Goal: Information Seeking & Learning: Learn about a topic

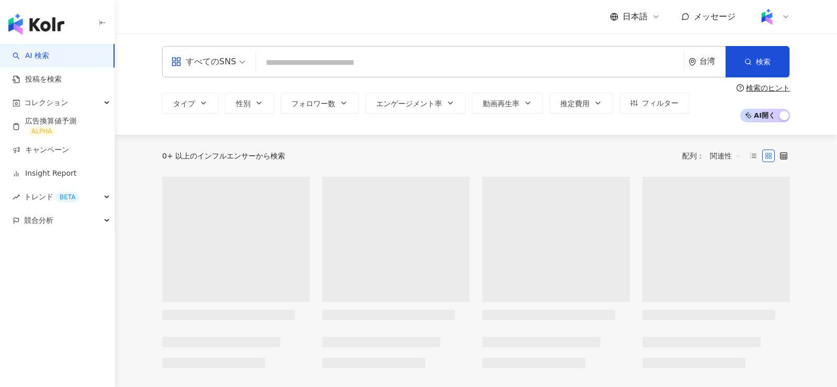
click at [648, 18] on div "日本語" at bounding box center [635, 17] width 50 height 12
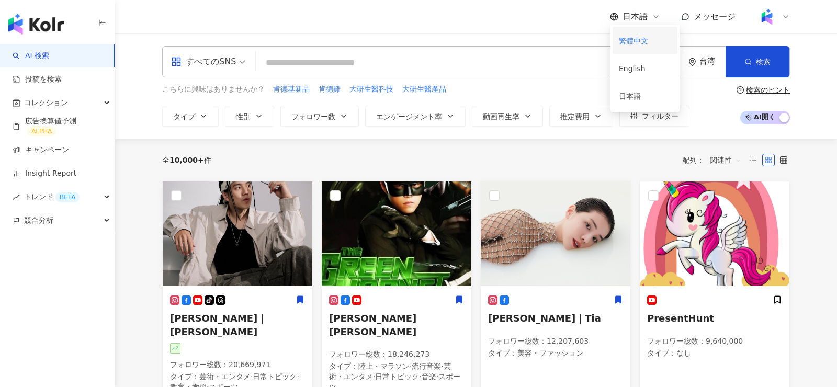
click at [640, 44] on div "繁體中文" at bounding box center [645, 40] width 52 height 18
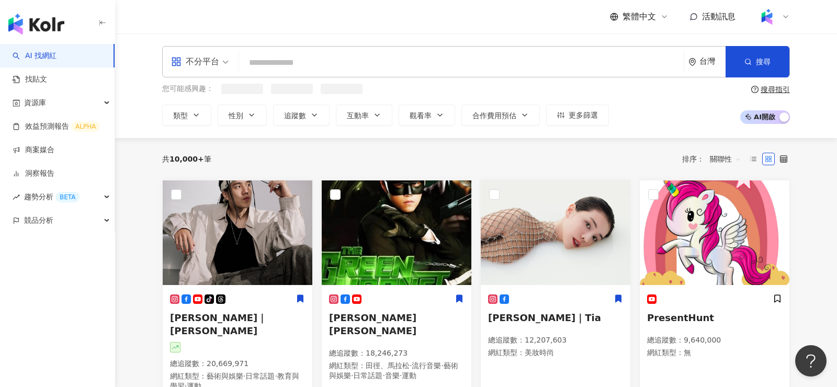
click at [414, 58] on input "search" at bounding box center [461, 63] width 436 height 20
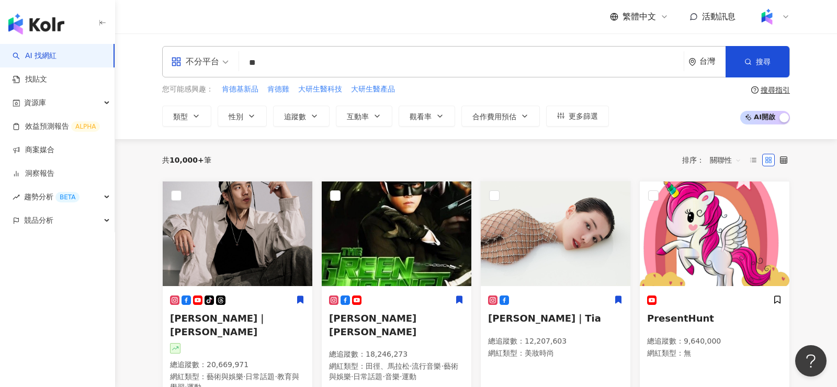
type input "*"
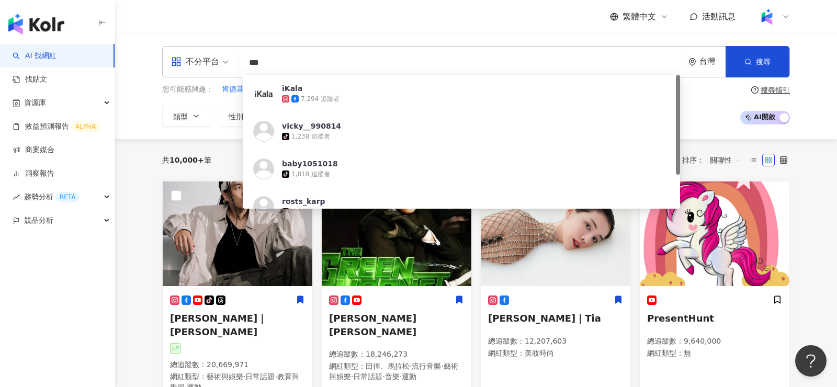
type input "***"
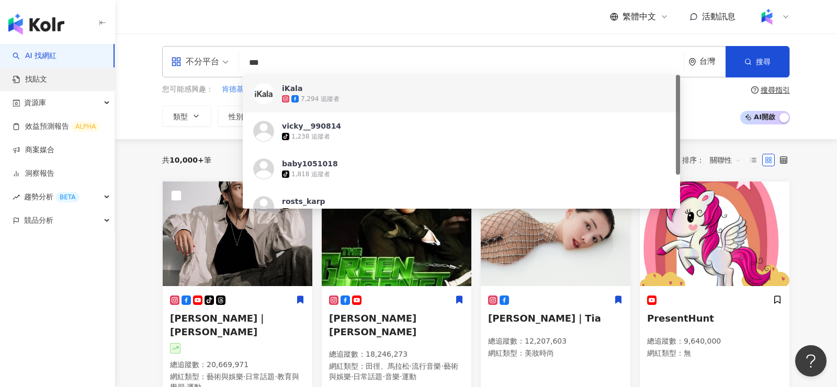
click at [42, 78] on link "找貼文" at bounding box center [30, 79] width 35 height 10
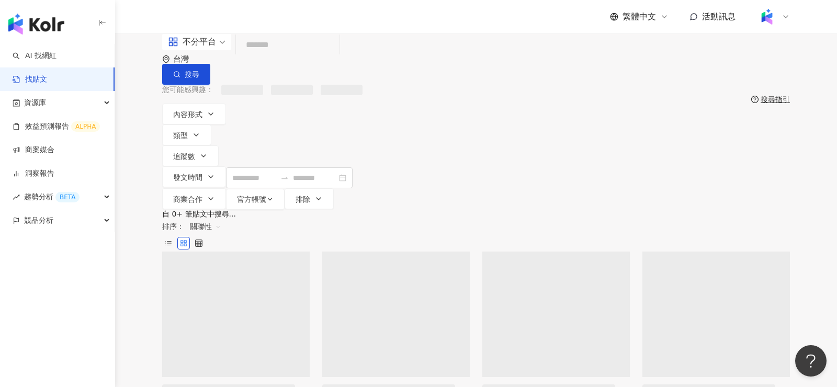
click at [316, 57] on input "search" at bounding box center [287, 45] width 95 height 23
paste input "***"
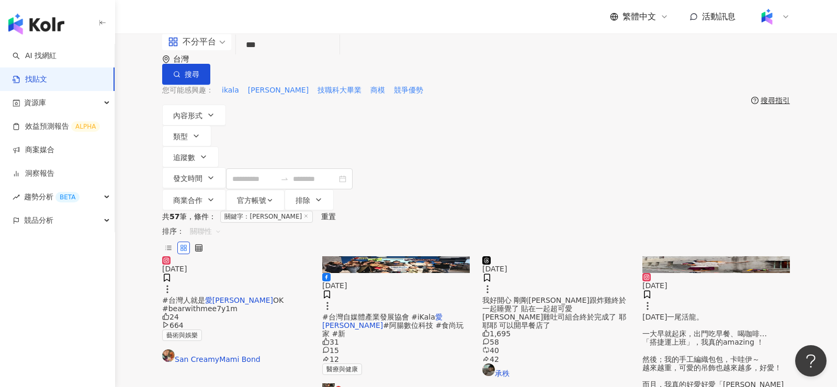
click at [221, 223] on span "關聯性" at bounding box center [205, 231] width 31 height 17
click at [732, 274] on div "發文時間" at bounding box center [727, 268] width 42 height 18
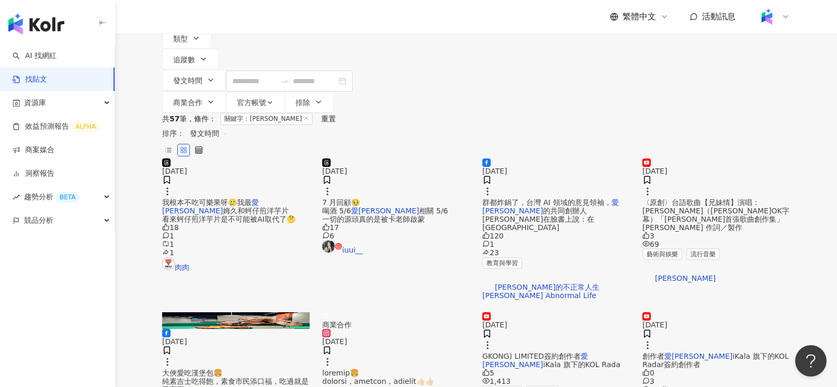
scroll to position [100, 0]
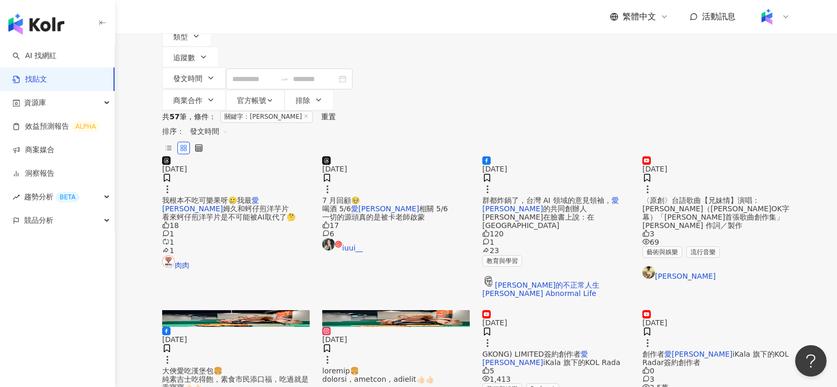
click at [414, 206] on div "7 月回顧🥹 喝酒 5/6 愛卡拉 相關 5/6 一切的源頭真的是被卡老師啟蒙" at bounding box center [396, 208] width 148 height 25
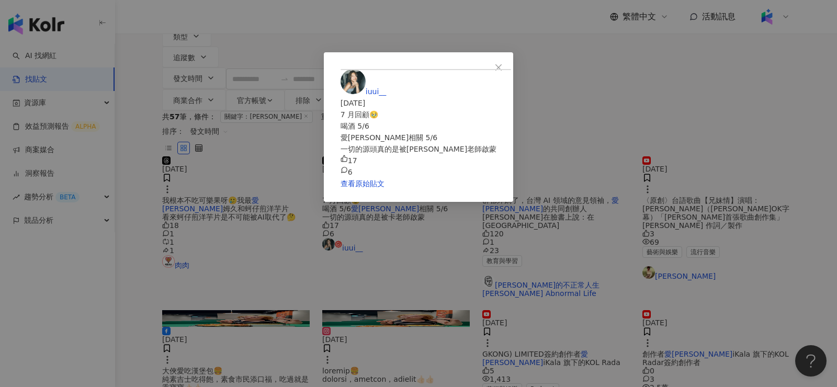
click at [472, 7] on div "iuui__ 2025/8/1 7 月回顧🥹 喝酒 5/6 愛卡拉相關 5/6 一切的源頭真的是被卡老師啟蒙 17 6 查看原始貼文" at bounding box center [418, 193] width 837 height 387
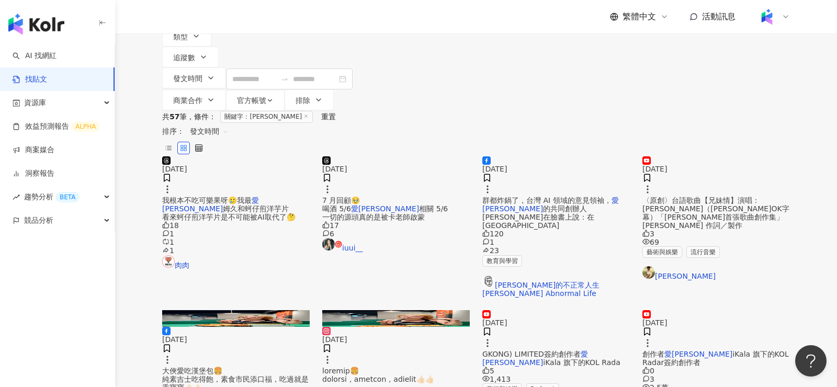
click at [351, 156] on img at bounding box center [396, 156] width 148 height 0
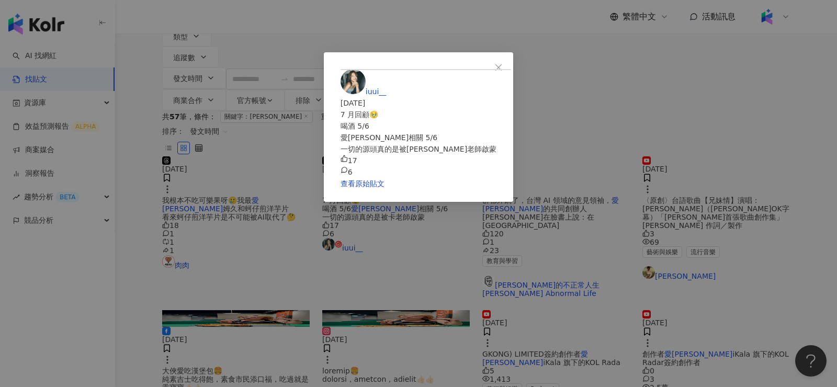
click at [497, 189] on div "查看原始貼文" at bounding box center [419, 184] width 156 height 12
click at [385, 188] on link "查看原始貼文" at bounding box center [363, 183] width 44 height 8
click at [543, 21] on div "iuui__ 2025/8/1 7 月回顧🥹 喝酒 5/6 愛卡拉相關 5/6 一切的源頭真的是被卡老師啟蒙 17 6 查看原始貼文" at bounding box center [418, 193] width 837 height 387
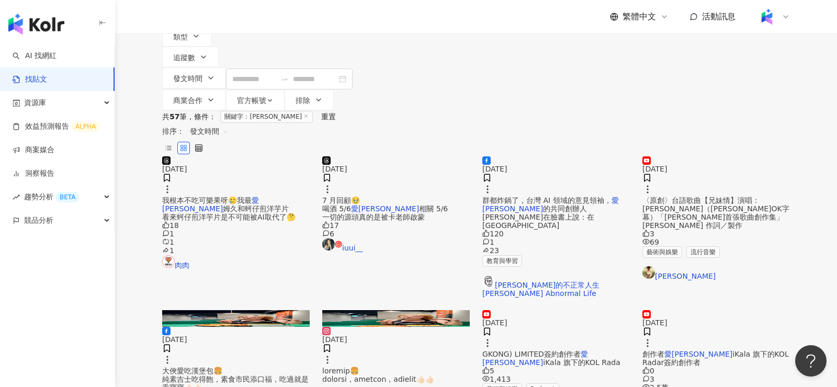
click at [586, 156] on img at bounding box center [556, 156] width 148 height 0
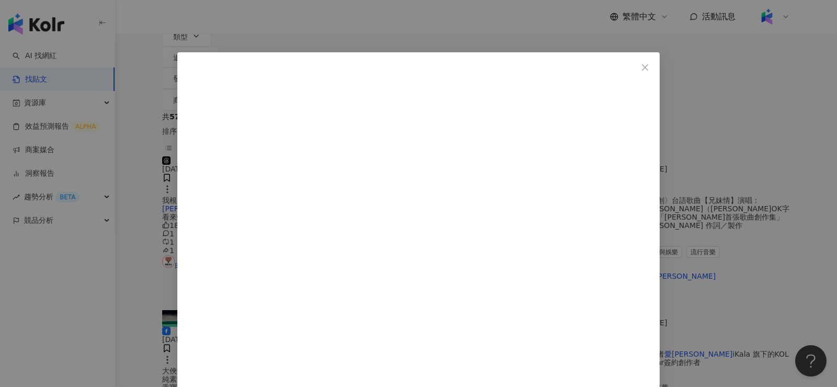
click at [758, 156] on div "張修修的不正常人生 Shosho's Abnormal Life 2025/7/15 120 1 23 查看原始貼文" at bounding box center [418, 193] width 837 height 387
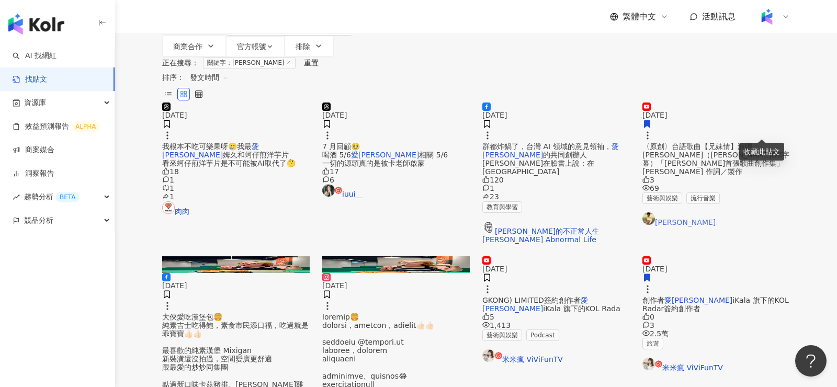
scroll to position [106, 0]
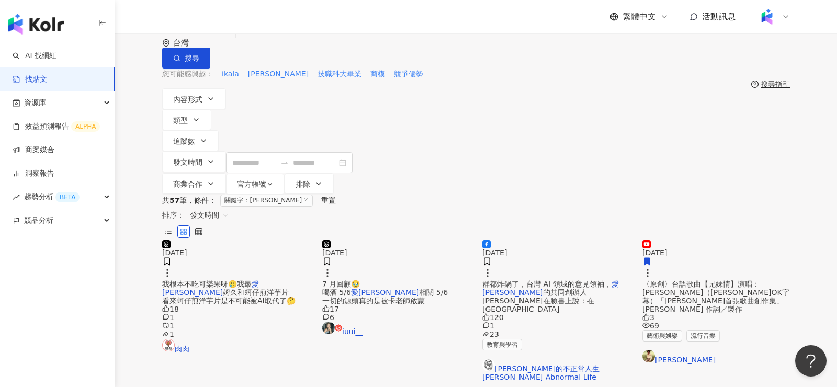
scroll to position [0, 0]
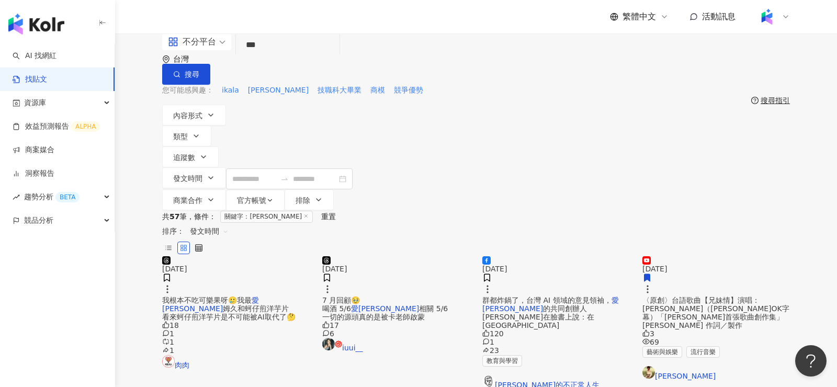
drag, startPoint x: 335, startPoint y: 64, endPoint x: 328, endPoint y: 62, distance: 8.0
click at [328, 57] on input "***" at bounding box center [287, 45] width 95 height 23
click at [224, 91] on span "ikala" at bounding box center [230, 90] width 17 height 10
type input "*****"
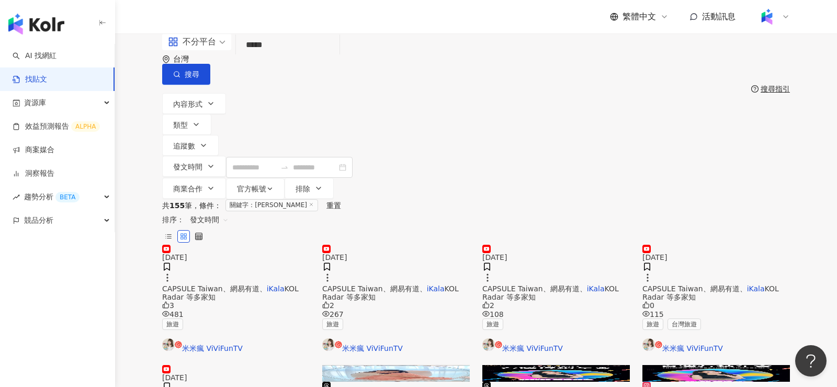
click at [226, 245] on img at bounding box center [236, 245] width 148 height 0
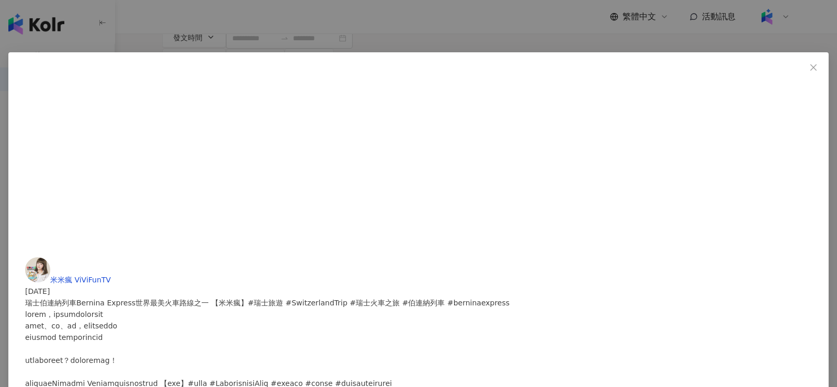
scroll to position [155, 0]
click at [695, 72] on div "米米瘋 ViViFunTV 2025/8/9 瑞士伯連納列車Bernina Express世界最美火車路線之一 【米米瘋】#瑞士旅遊 #Switzerland…" at bounding box center [418, 193] width 837 height 387
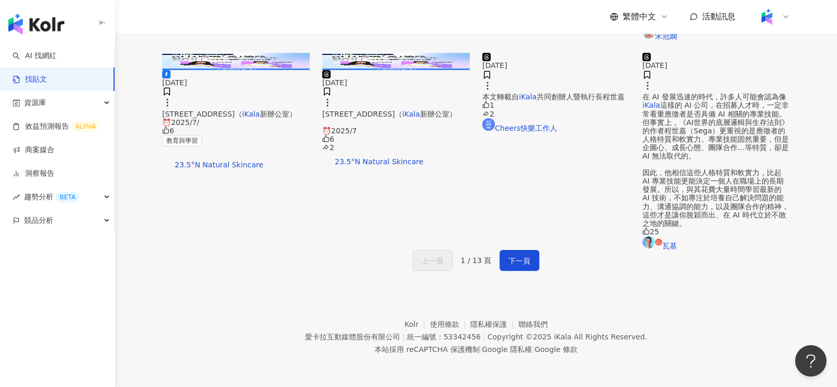
scroll to position [488, 0]
click at [639, 271] on div "上一頁 1 / 13 頁 下一頁" at bounding box center [476, 260] width 628 height 21
click at [477, 230] on div "2025/6/29 本文轉載自 iKala 共同創辦人暨執行長程世嘉 1 2 Cheers快樂工作人" at bounding box center [556, 151] width 160 height 197
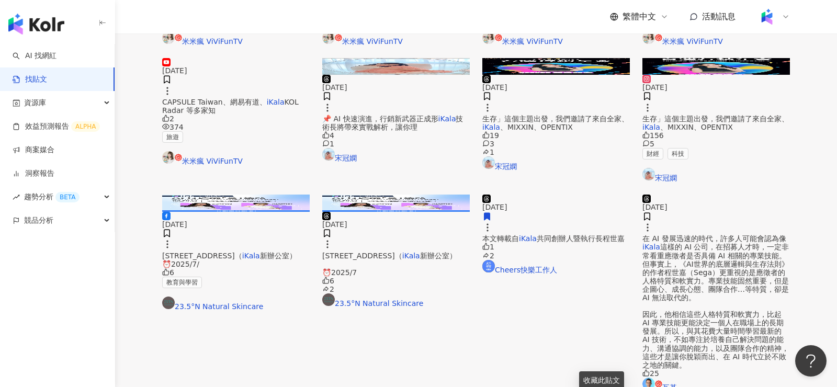
scroll to position [238, 0]
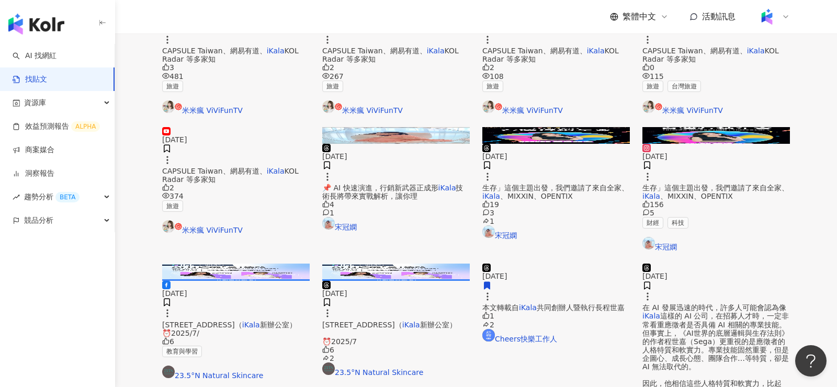
click at [541, 144] on img at bounding box center [556, 135] width 148 height 17
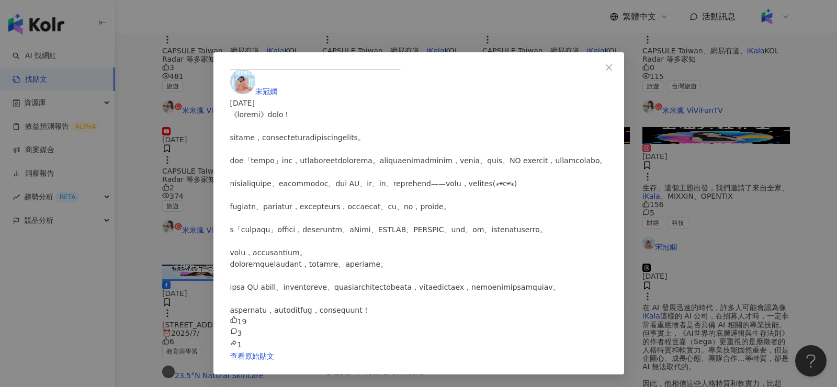
click at [691, 153] on div "宋冠嫻 2025/7/22 19 3 1 查看原始貼文" at bounding box center [418, 193] width 837 height 387
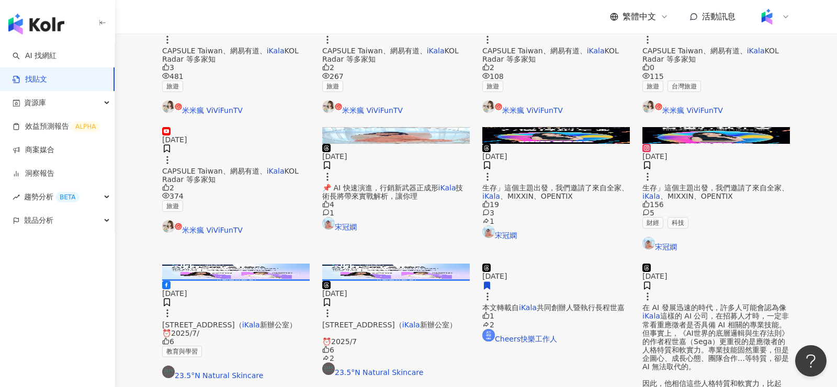
click at [395, 144] on img at bounding box center [396, 135] width 148 height 17
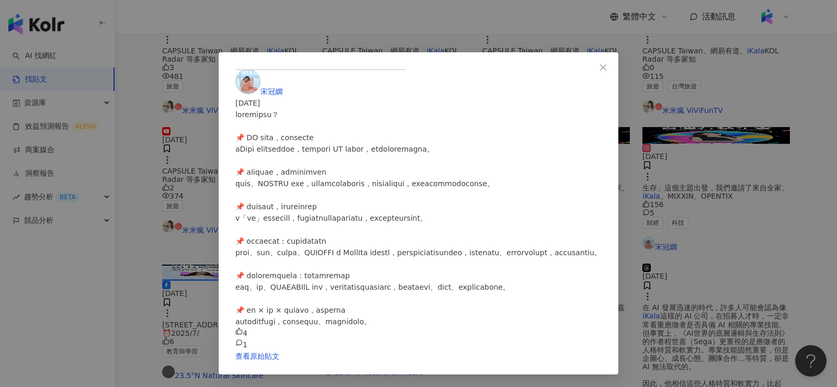
scroll to position [263, 0]
click at [700, 148] on div "宋冠嫻 2025/7/22 4 1 查看原始貼文" at bounding box center [418, 193] width 837 height 387
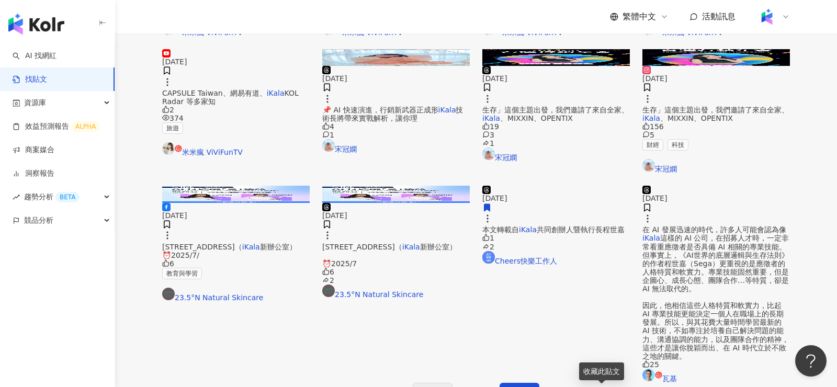
scroll to position [547, 0]
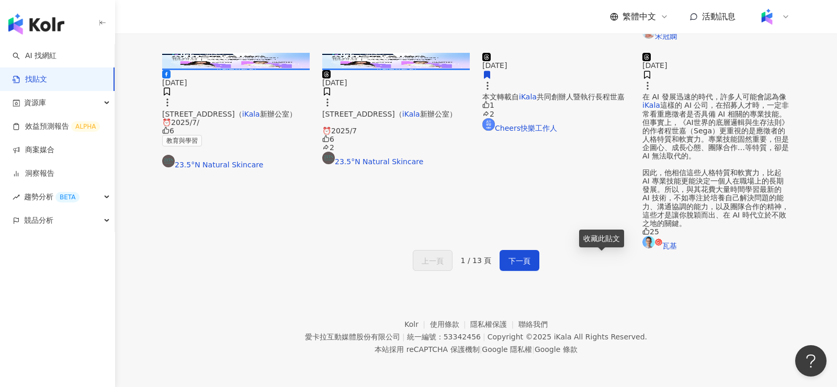
click at [584, 53] on img at bounding box center [556, 53] width 148 height 0
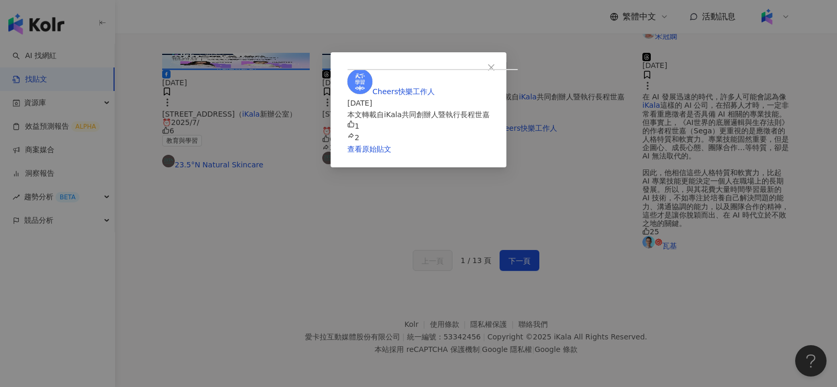
click at [756, 201] on div "Cheers快樂工作人 2025/6/29 本文轉載自iKala共同創辦人暨執行長程世嘉 1 2 查看原始貼文" at bounding box center [418, 193] width 837 height 387
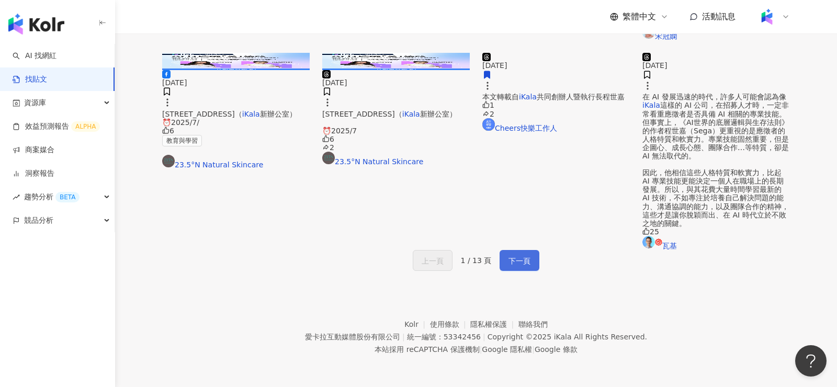
click at [527, 267] on span "下一頁" at bounding box center [520, 261] width 22 height 13
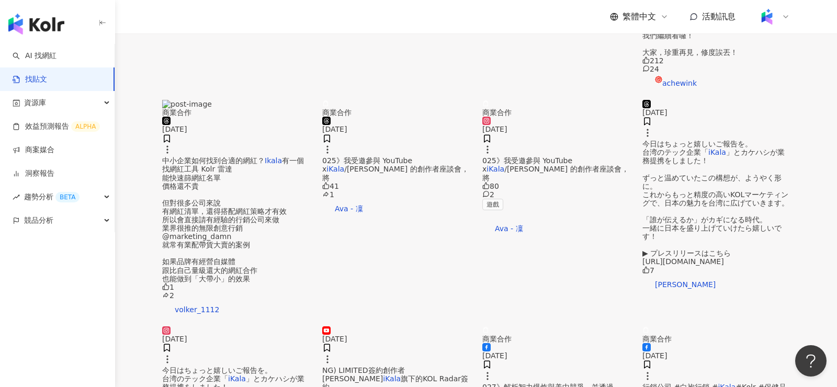
scroll to position [0, 0]
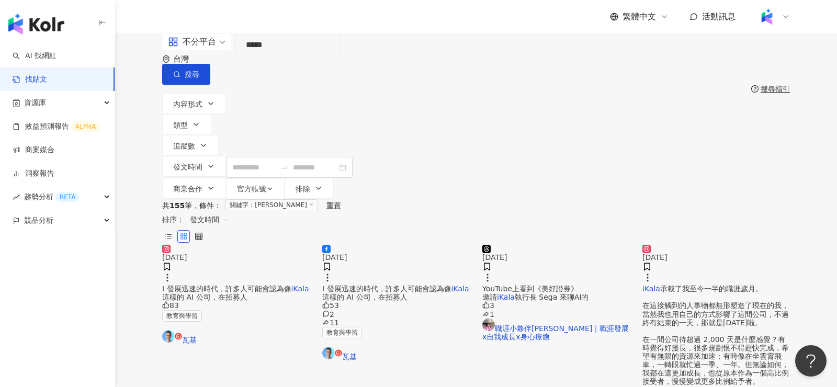
click at [721, 245] on img at bounding box center [717, 245] width 148 height 0
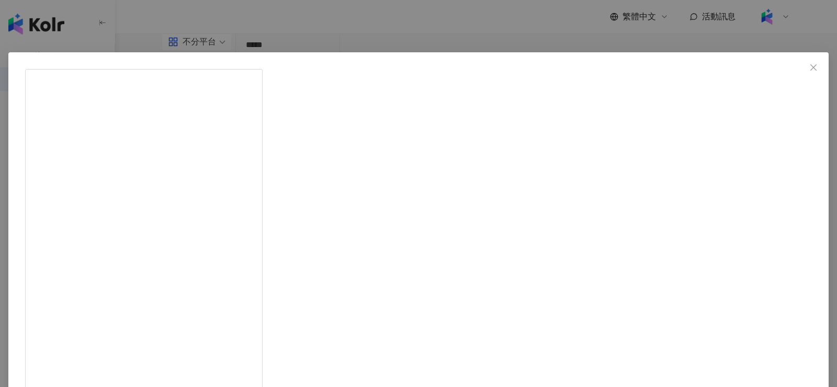
scroll to position [103, 0]
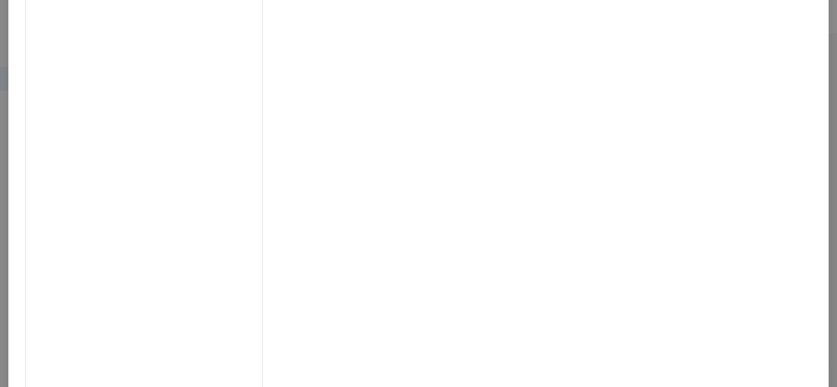
click at [711, 129] on div "achewink 2025/5/29 iKala 承載了我至今一半的職涯歲月。 在這接觸到的人事物都無形塑造了現在的我，當然我也用自己的方式影響了這間公司，不…" at bounding box center [418, 193] width 837 height 387
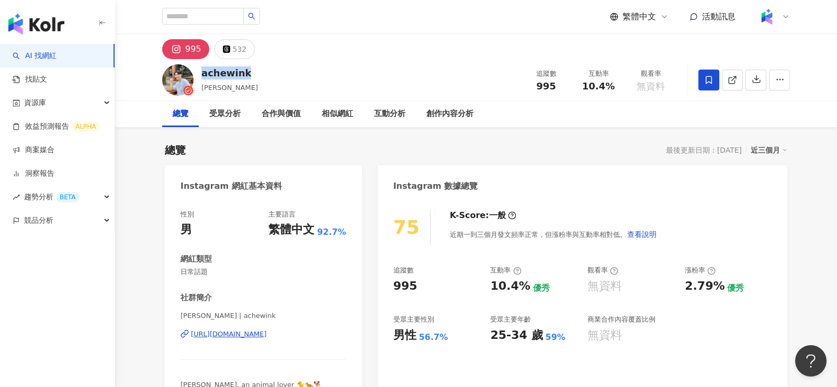
drag, startPoint x: 257, startPoint y: 71, endPoint x: 199, endPoint y: 69, distance: 58.1
click at [199, 69] on div "achewink Finn Yeh 追蹤數 995 互動率 10.4% 觀看率 無資料" at bounding box center [476, 79] width 670 height 41
click at [250, 334] on div "[URL][DOMAIN_NAME]" at bounding box center [229, 334] width 76 height 9
